Goal: Navigation & Orientation: Find specific page/section

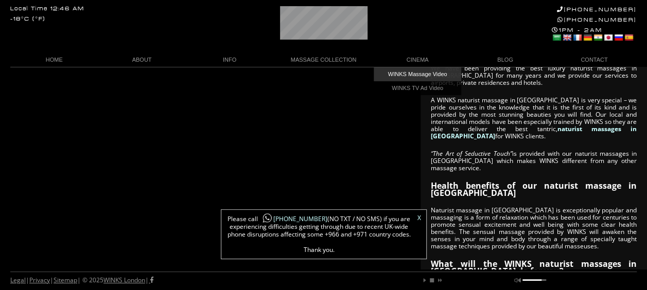
click at [421, 74] on link "WINKS Massage Video" at bounding box center [418, 74] width 88 height 14
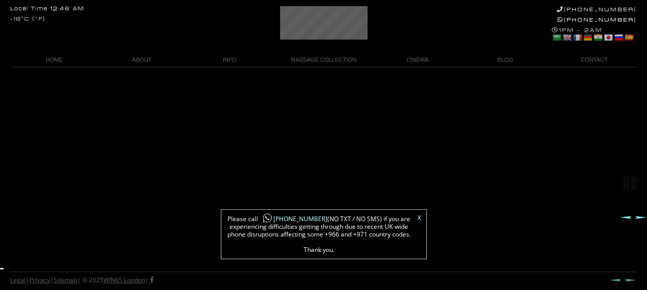
scroll to position [67, 0]
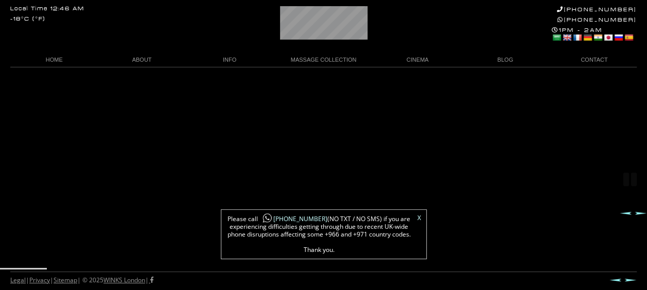
click at [511, 58] on link "BLOG" at bounding box center [505, 60] width 88 height 14
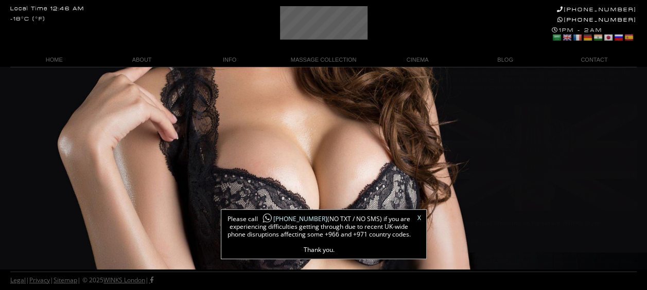
scroll to position [309, 0]
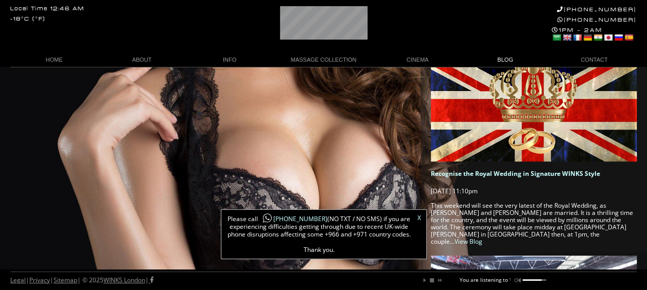
click at [507, 62] on link "BLOG" at bounding box center [505, 60] width 88 height 14
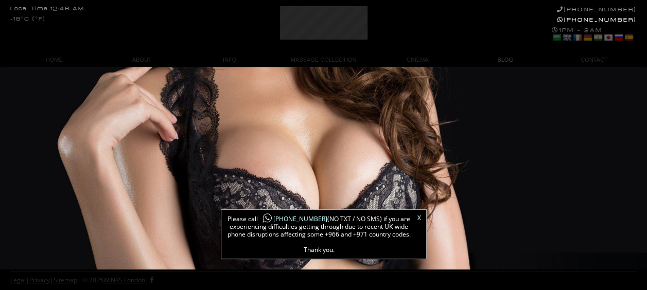
click at [507, 60] on link "BLOG" at bounding box center [505, 60] width 88 height 14
